Goal: Transaction & Acquisition: Purchase product/service

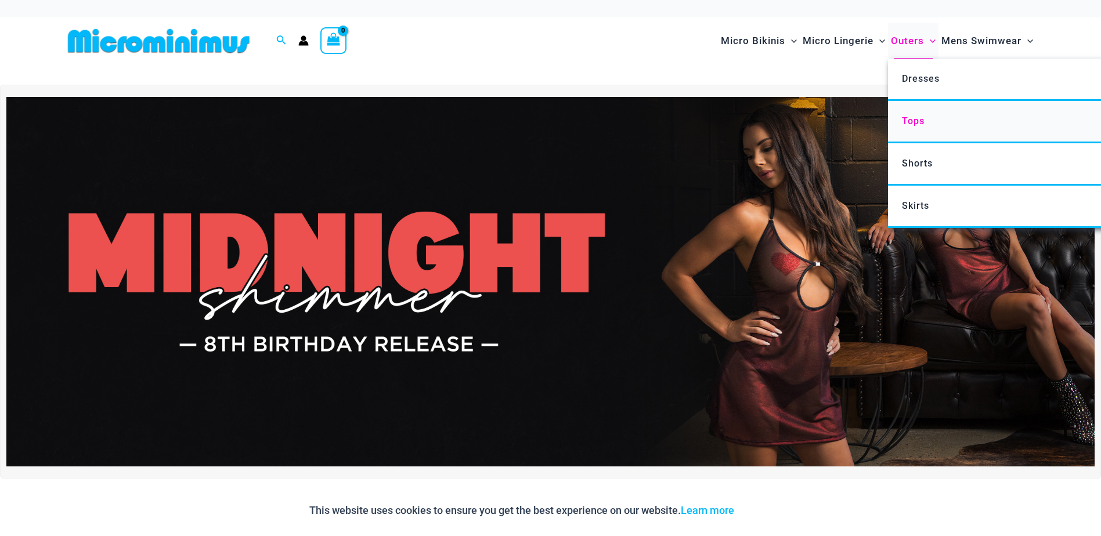
click at [916, 120] on span "Tops" at bounding box center [913, 121] width 23 height 11
click at [911, 113] on link "Tops" at bounding box center [1060, 122] width 345 height 42
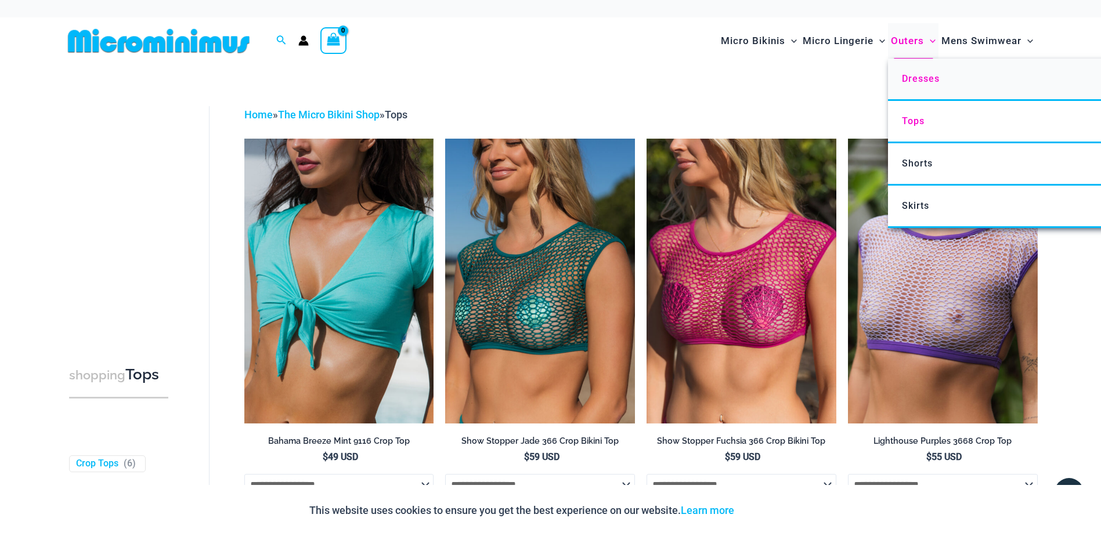
click at [908, 84] on span "Dresses" at bounding box center [921, 78] width 38 height 11
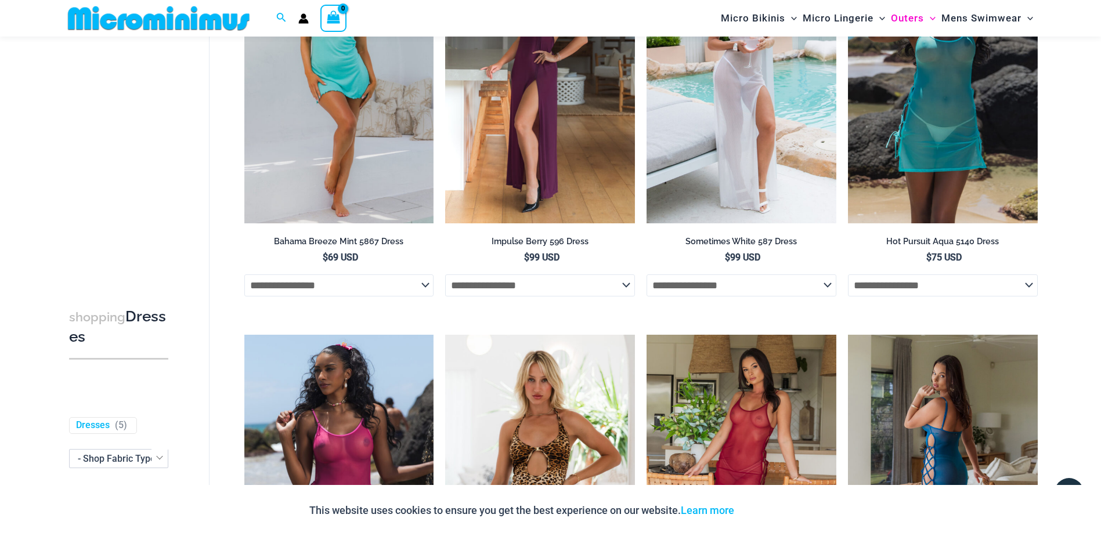
scroll to position [803, 0]
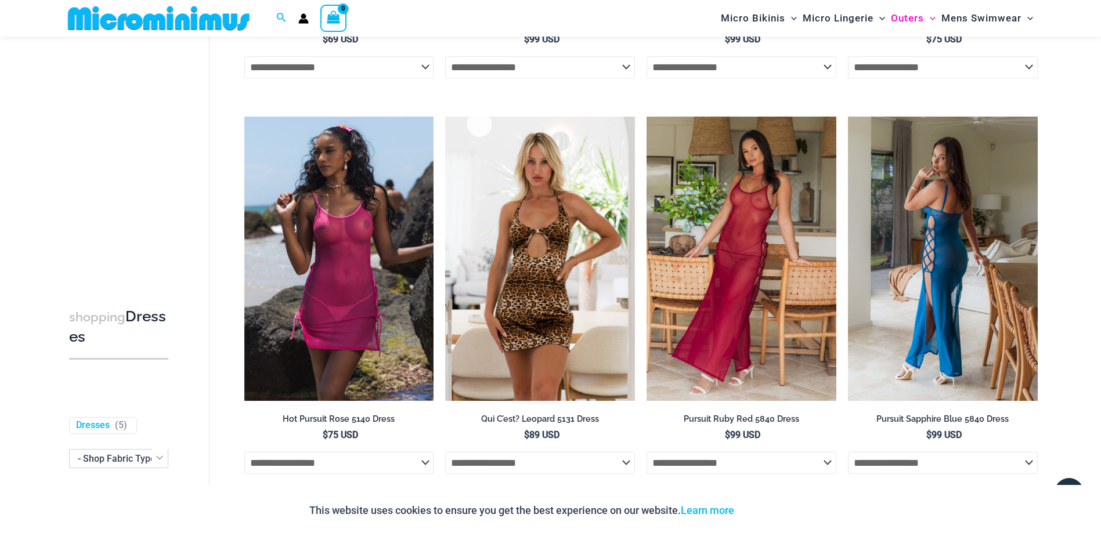
click at [925, 253] on img at bounding box center [943, 259] width 190 height 284
